Goal: Transaction & Acquisition: Purchase product/service

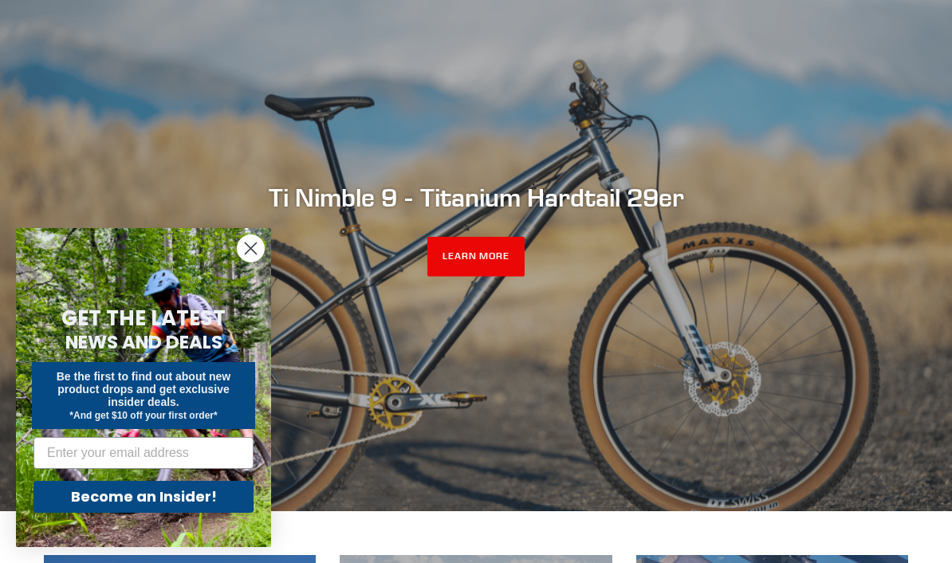
scroll to position [170, 0]
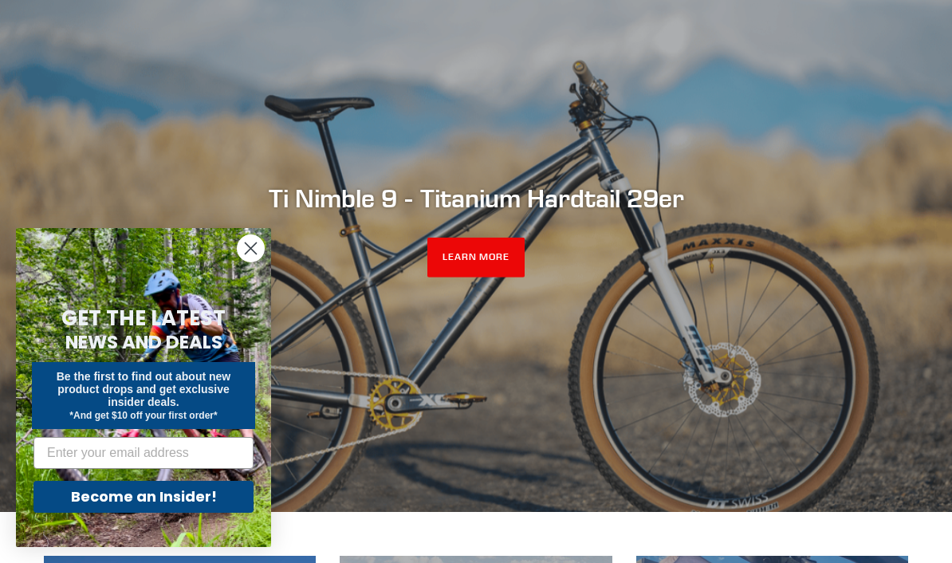
click at [252, 262] on circle "Close dialog" at bounding box center [251, 248] width 26 height 26
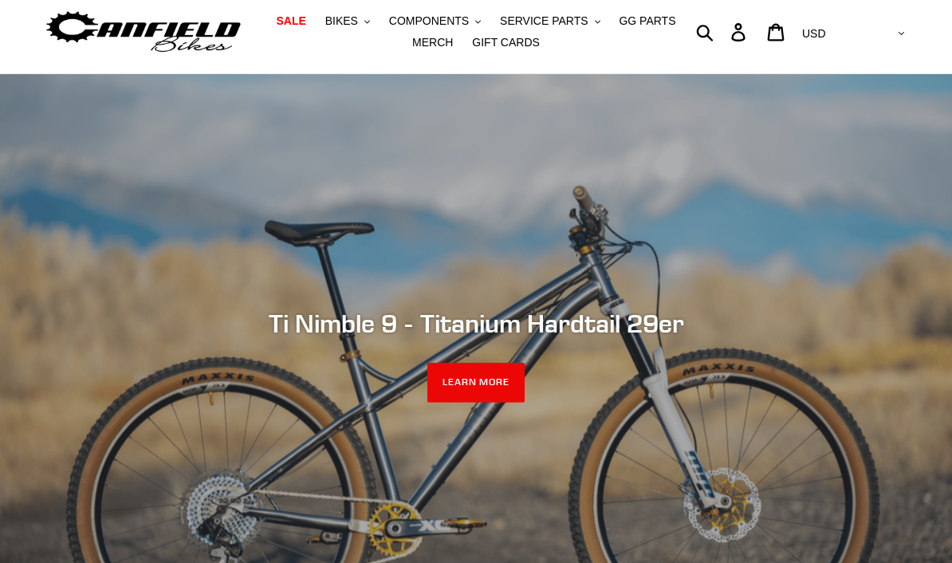
scroll to position [0, 0]
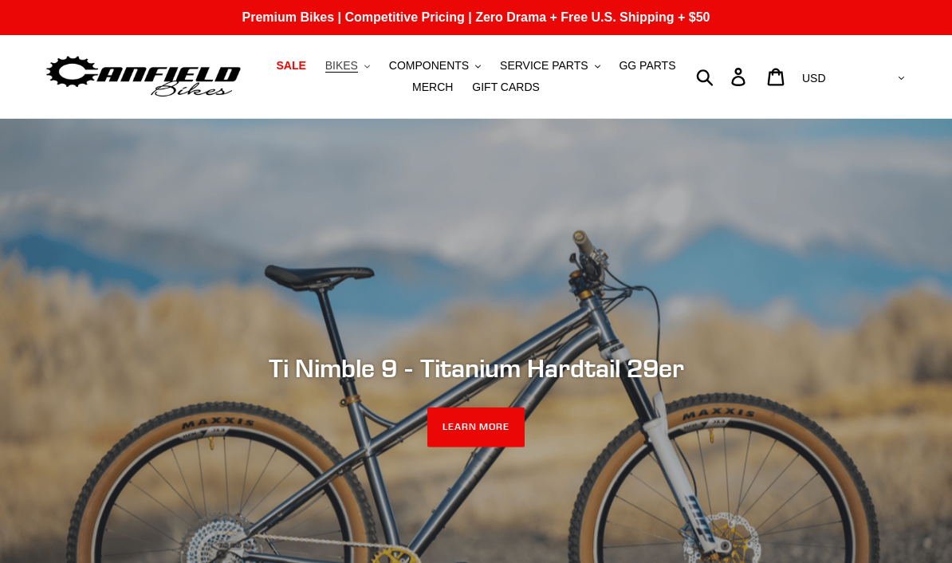
click at [344, 59] on span "BIKES" at bounding box center [341, 66] width 33 height 14
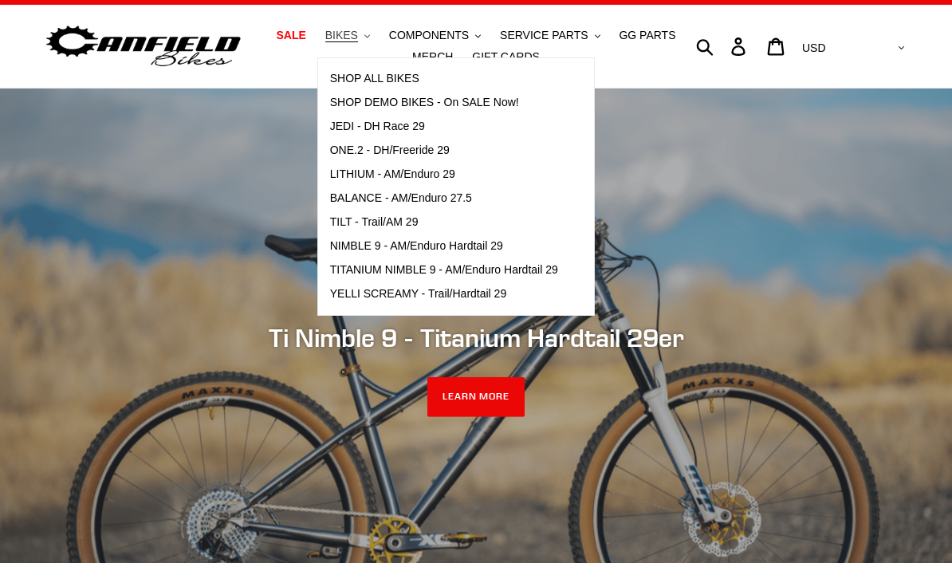
scroll to position [42, 0]
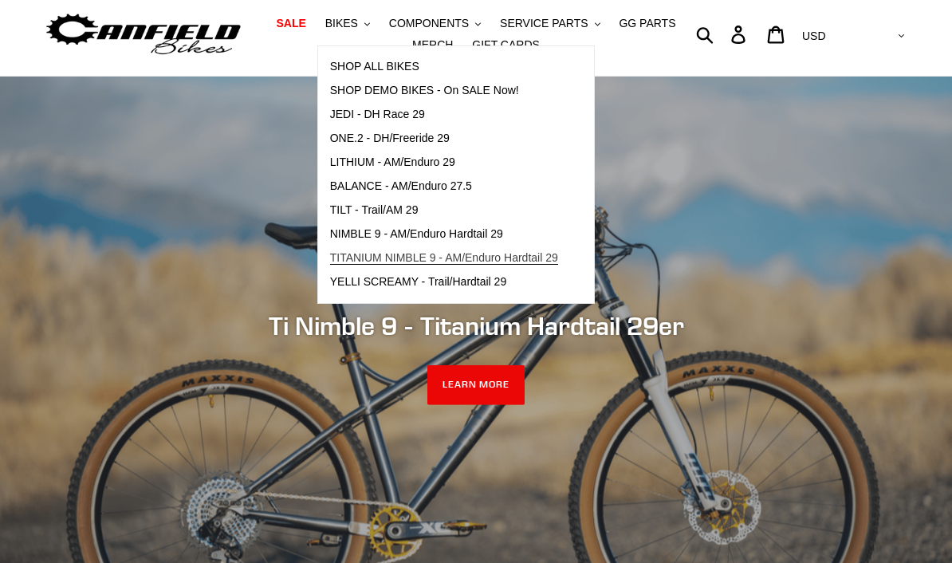
click at [372, 259] on span "TITANIUM NIMBLE 9 - AM/Enduro Hardtail 29" at bounding box center [444, 258] width 228 height 14
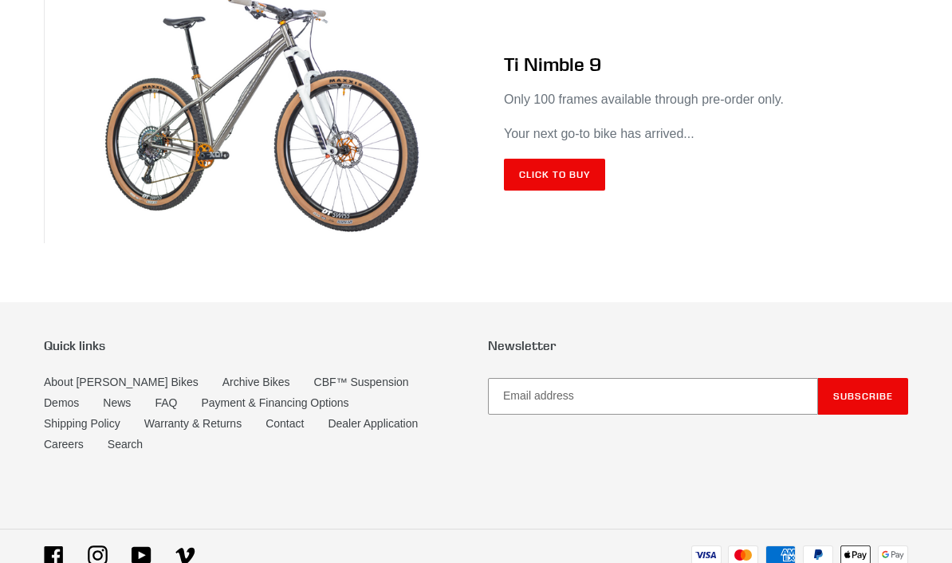
scroll to position [9527, 0]
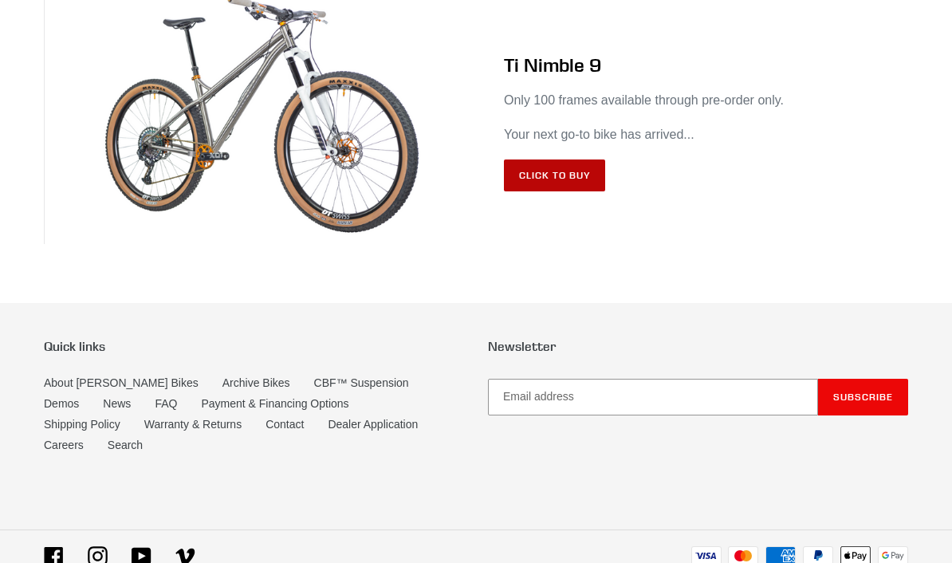
click at [581, 191] on link "Click to Buy" at bounding box center [554, 175] width 101 height 32
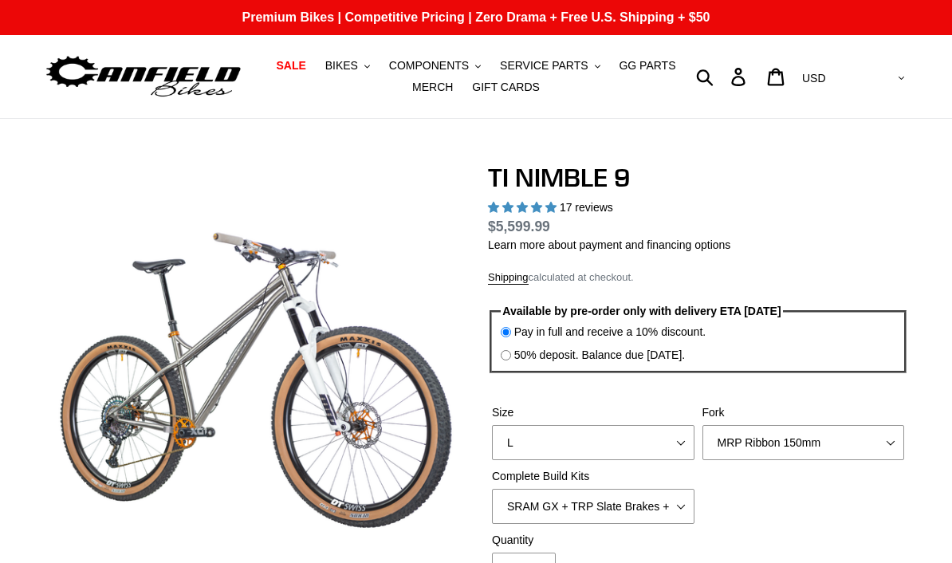
select select "highest-rating"
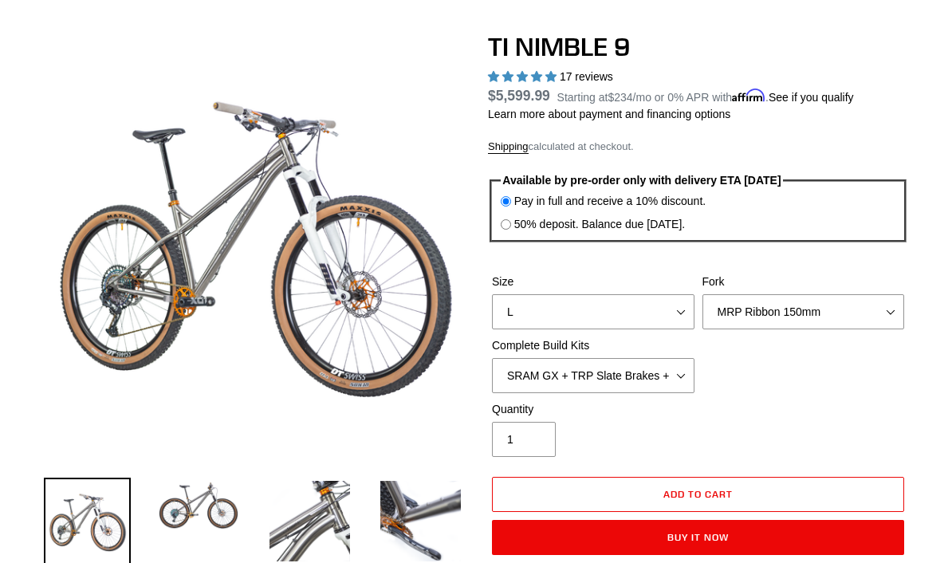
scroll to position [132, 0]
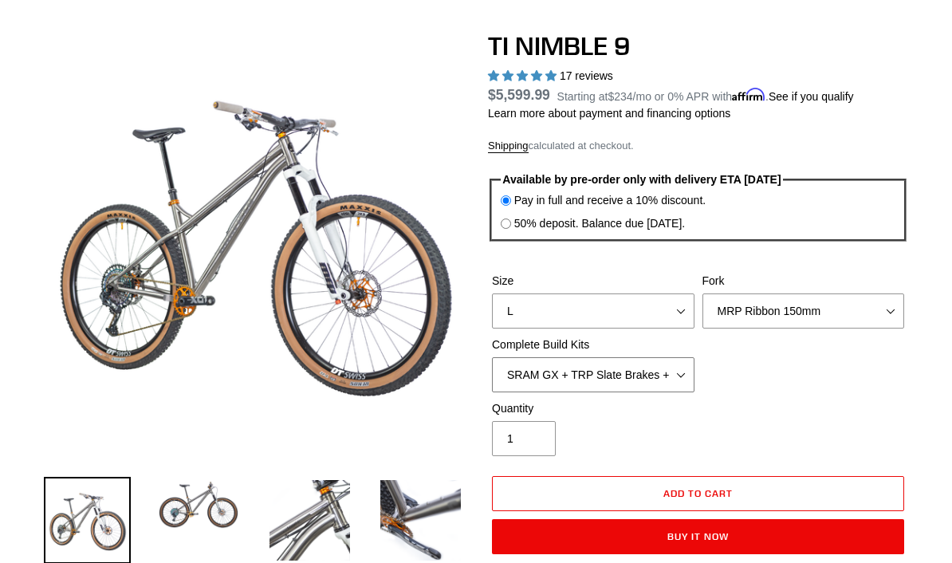
click at [662, 378] on select "SRAM GX + TRP Slate Brakes + Rotors + e13 LG-1 Wheels SHIMANO XT + SHIMANO brak…" at bounding box center [593, 374] width 203 height 35
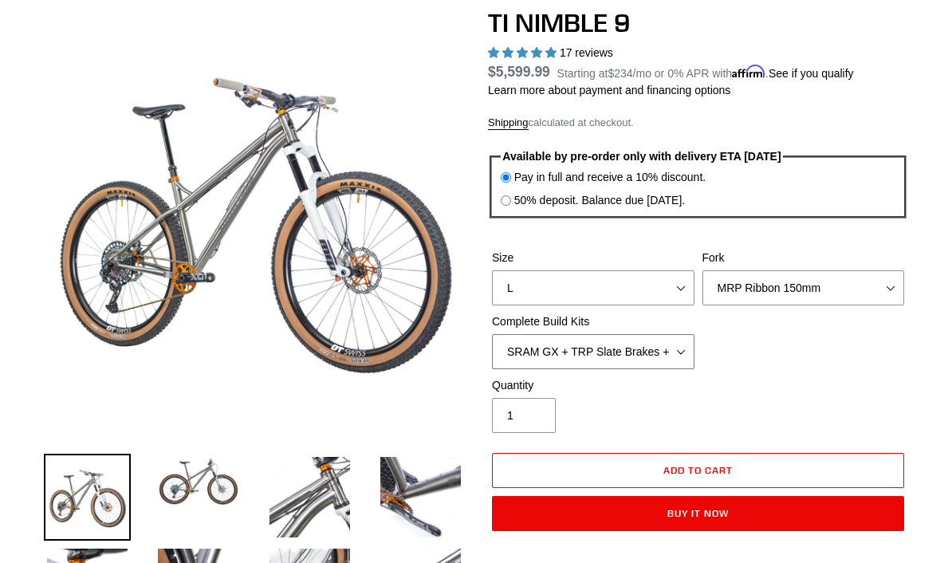
scroll to position [161, 0]
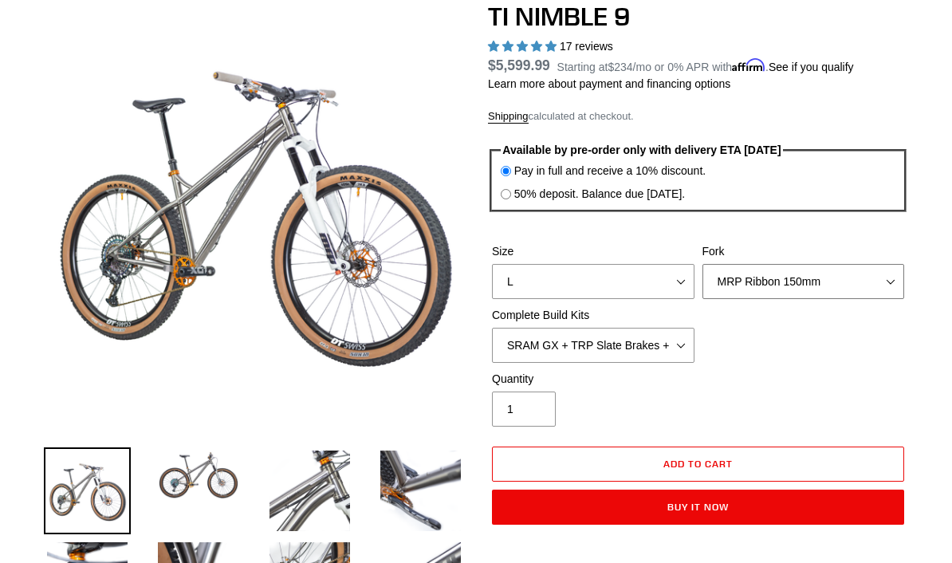
click at [829, 273] on select "MRP Ribbon 150mm RockShox Lyrik 150mm Fox Factory 36 150mm Cane Creek Helm 150m…" at bounding box center [803, 281] width 203 height 35
click at [834, 288] on select "MRP Ribbon 150mm RockShox Lyrik 150mm Fox Factory 36 150mm Cane Creek Helm 150m…" at bounding box center [803, 281] width 203 height 35
click at [834, 282] on select "MRP Ribbon 150mm RockShox Lyrik 150mm Fox Factory 36 150mm Cane Creek Helm 150m…" at bounding box center [803, 281] width 203 height 35
select select "Fox Factory 36 150mm"
click at [834, 384] on div "Quantity 1" at bounding box center [698, 403] width 420 height 64
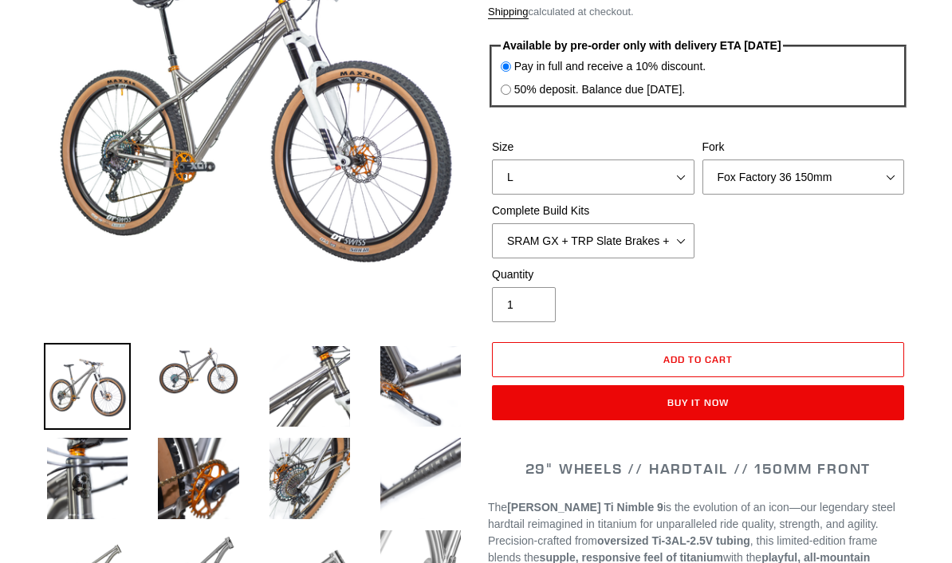
scroll to position [262, 0]
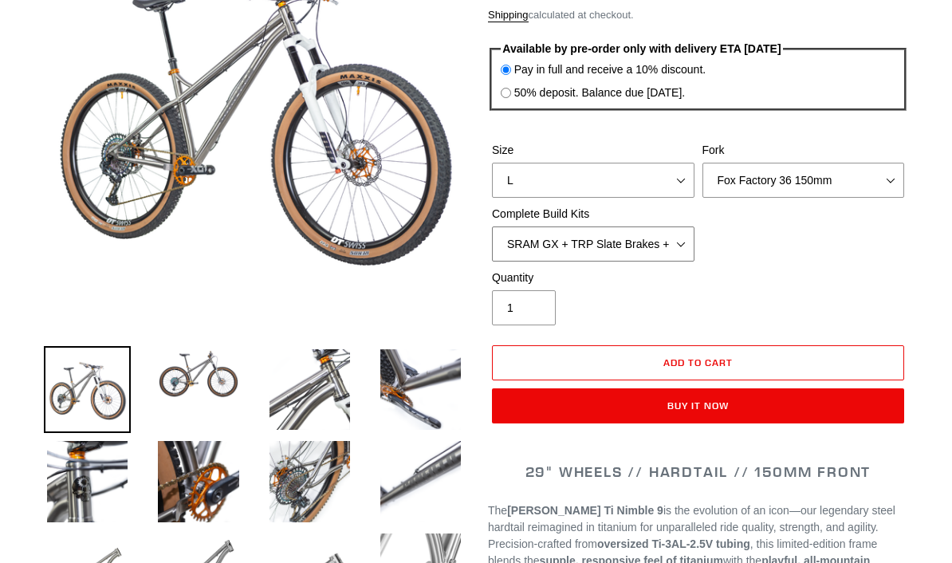
click at [667, 236] on select "SRAM GX + TRP Slate Brakes + Rotors + e13 LG-1 Wheels SHIMANO XT + SHIMANO brak…" at bounding box center [593, 243] width 203 height 35
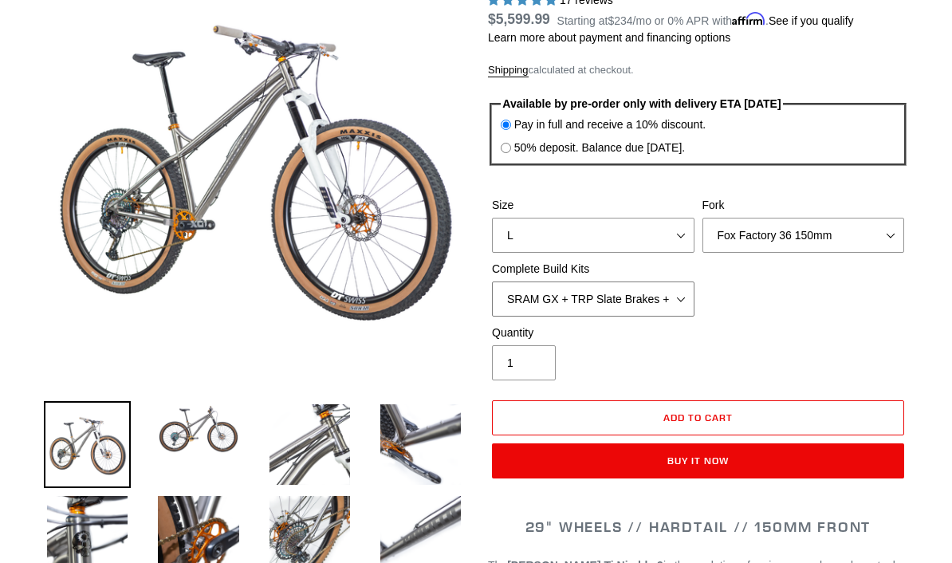
scroll to position [208, 0]
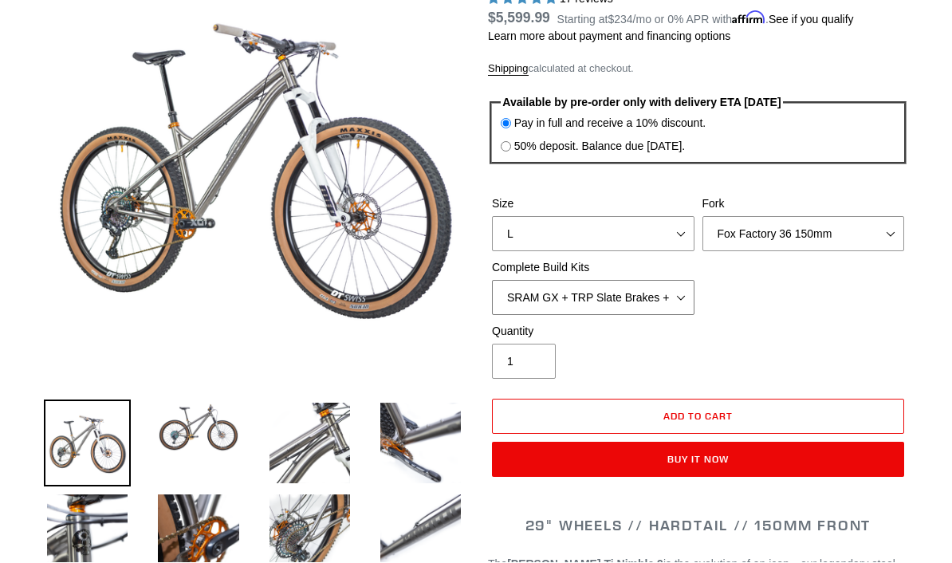
click at [652, 283] on select "SRAM GX + TRP Slate Brakes + Rotors + e13 LG-1 Wheels SHIMANO XT + SHIMANO brak…" at bounding box center [593, 298] width 203 height 35
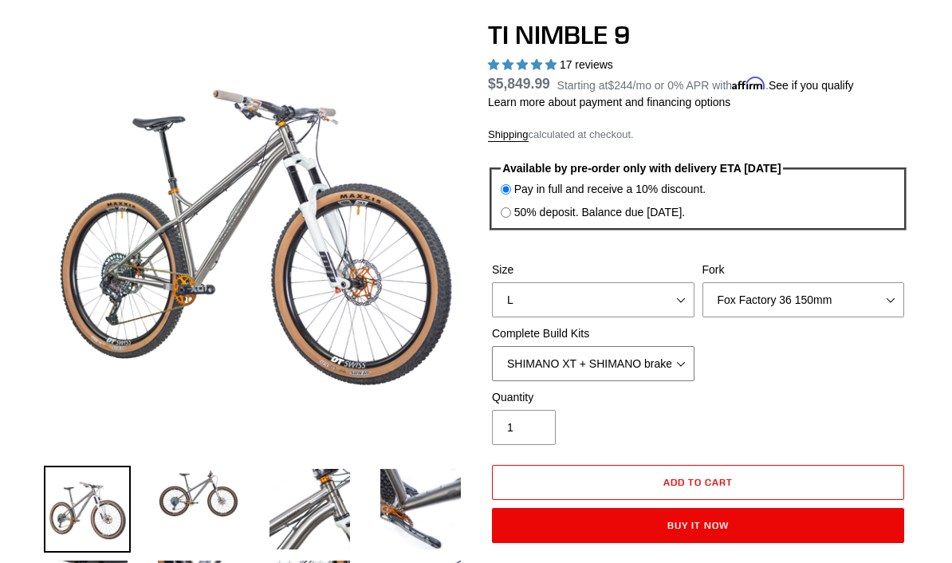
scroll to position [99, 0]
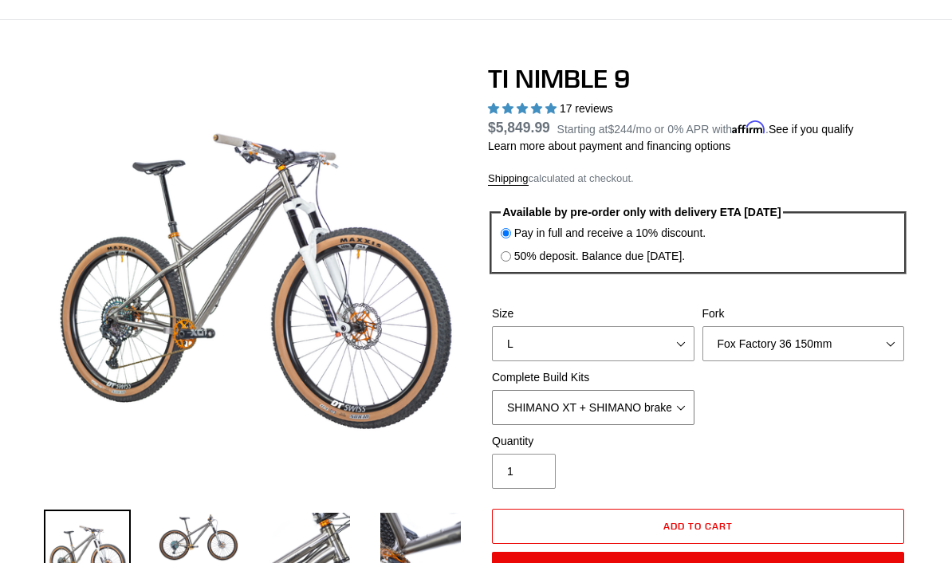
click at [662, 414] on select "SRAM GX + TRP Slate Brakes + Rotors + e13 LG-1 Wheels SHIMANO XT + SHIMANO brak…" at bounding box center [593, 407] width 203 height 35
click at [661, 409] on select "SRAM GX + TRP Slate Brakes + Rotors + e13 LG-1 Wheels SHIMANO XT + SHIMANO brak…" at bounding box center [593, 407] width 203 height 35
click at [647, 408] on select "SRAM GX + TRP Slate Brakes + Rotors + e13 LG-1 Wheels SHIMANO XT + SHIMANO brak…" at bounding box center [593, 407] width 203 height 35
click at [662, 406] on select "SRAM GX + TRP Slate Brakes + Rotors + e13 LG-1 Wheels SHIMANO XT + SHIMANO brak…" at bounding box center [593, 407] width 203 height 35
click at [682, 414] on select "SRAM GX + TRP Slate Brakes + Rotors + e13 LG-1 Wheels SHIMANO XT + SHIMANO brak…" at bounding box center [593, 407] width 203 height 35
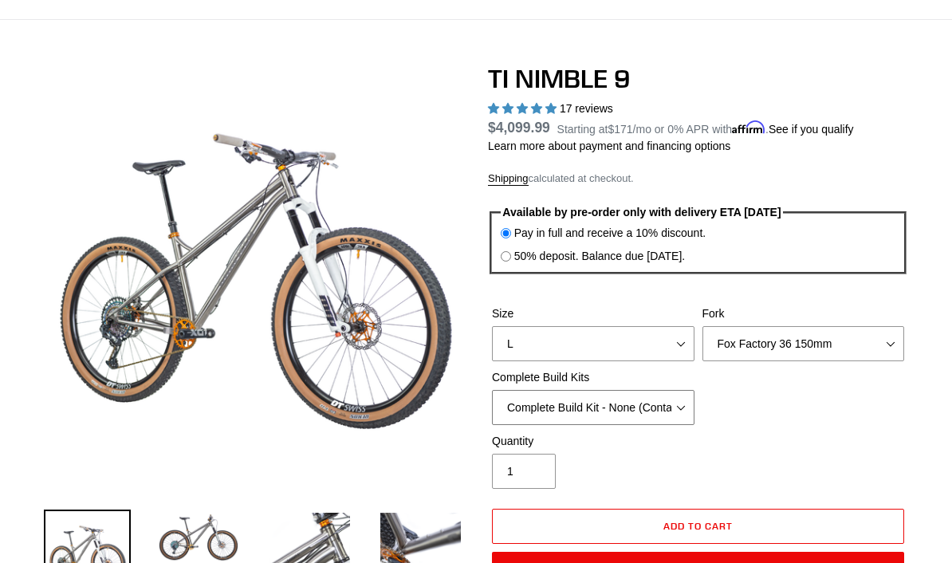
click at [671, 406] on select "SRAM GX + TRP Slate Brakes + Rotors + e13 LG-1 Wheels SHIMANO XT + SHIMANO brak…" at bounding box center [593, 407] width 203 height 35
click at [667, 409] on select "SRAM GX + TRP Slate Brakes + Rotors + e13 LG-1 Wheels SHIMANO XT + SHIMANO brak…" at bounding box center [593, 407] width 203 height 35
select select "SRAM GX + TRP Slate Brakes + Rotors + e13 LG-1 Wheels"
click at [801, 349] on select "MRP Ribbon 150mm RockShox Lyrik 150mm Fox Factory 36 150mm Cane Creek Helm 150m…" at bounding box center [803, 343] width 203 height 35
click at [828, 348] on select "MRP Ribbon 150mm RockShox Lyrik 150mm Fox Factory 36 150mm Cane Creek Helm 150m…" at bounding box center [803, 343] width 203 height 35
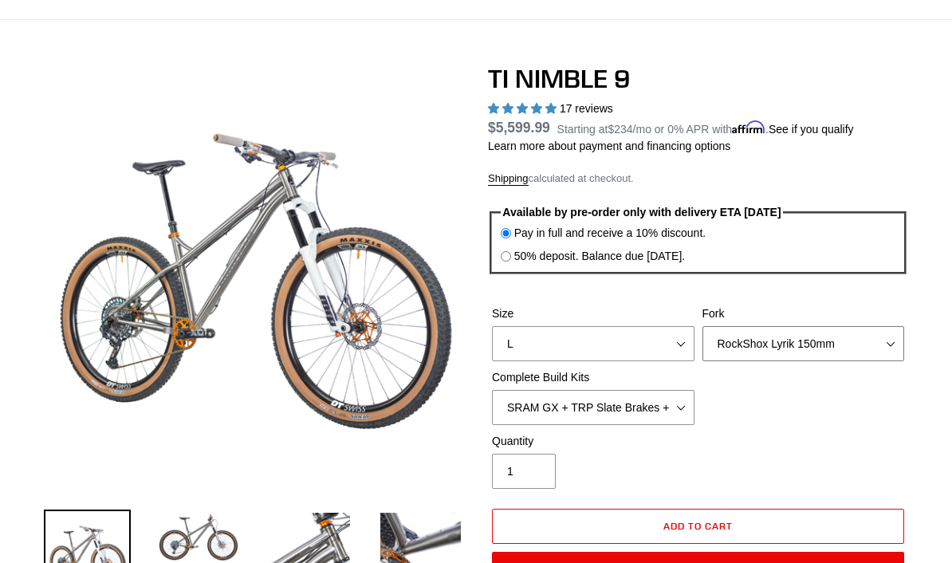
click at [828, 340] on select "MRP Ribbon 150mm RockShox Lyrik 150mm Fox Factory 36 150mm Cane Creek Helm 150m…" at bounding box center [803, 343] width 203 height 35
click at [824, 344] on select "MRP Ribbon 150mm RockShox Lyrik 150mm Fox Factory 36 150mm Cane Creek Helm 150m…" at bounding box center [803, 343] width 203 height 35
click at [800, 334] on select "MRP Ribbon 150mm RockShox Lyrik 150mm Fox Factory 36 150mm Cane Creek Helm 150m…" at bounding box center [803, 343] width 203 height 35
click at [804, 347] on select "MRP Ribbon 150mm RockShox Lyrik 150mm Fox Factory 36 150mm Cane Creek Helm 150m…" at bounding box center [803, 343] width 203 height 35
select select "Fox Factory 36 150mm"
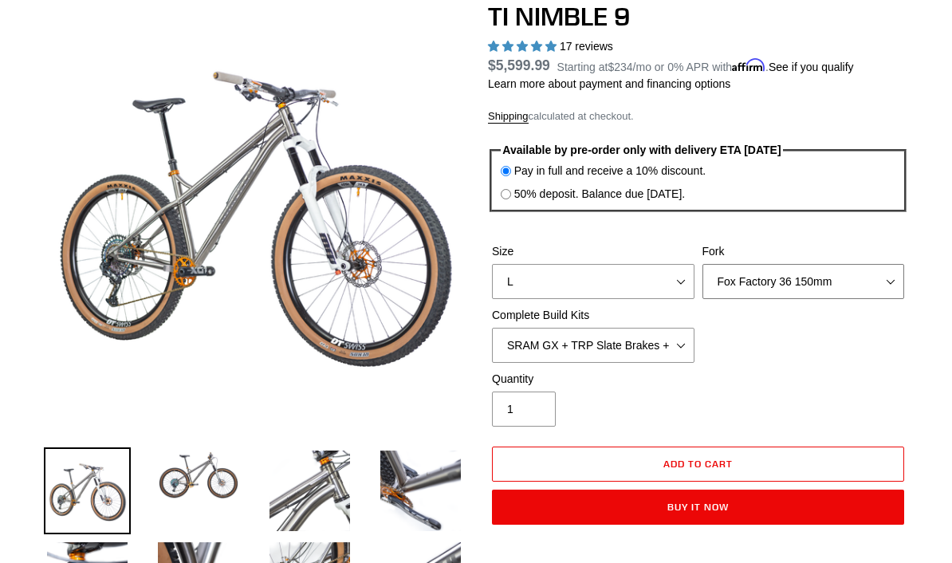
scroll to position [160, 0]
